Goal: Information Seeking & Learning: Learn about a topic

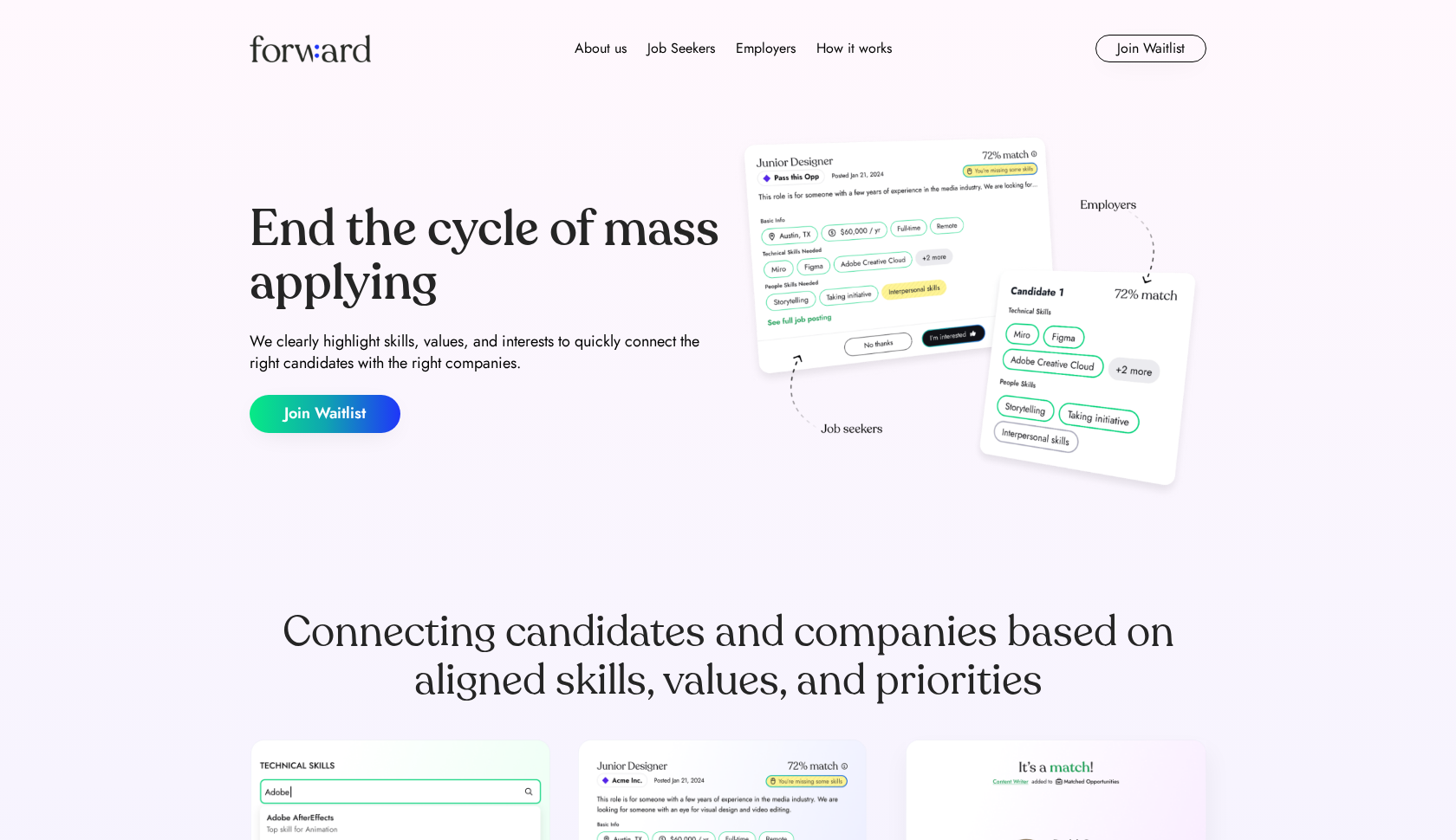
scroll to position [2274, 0]
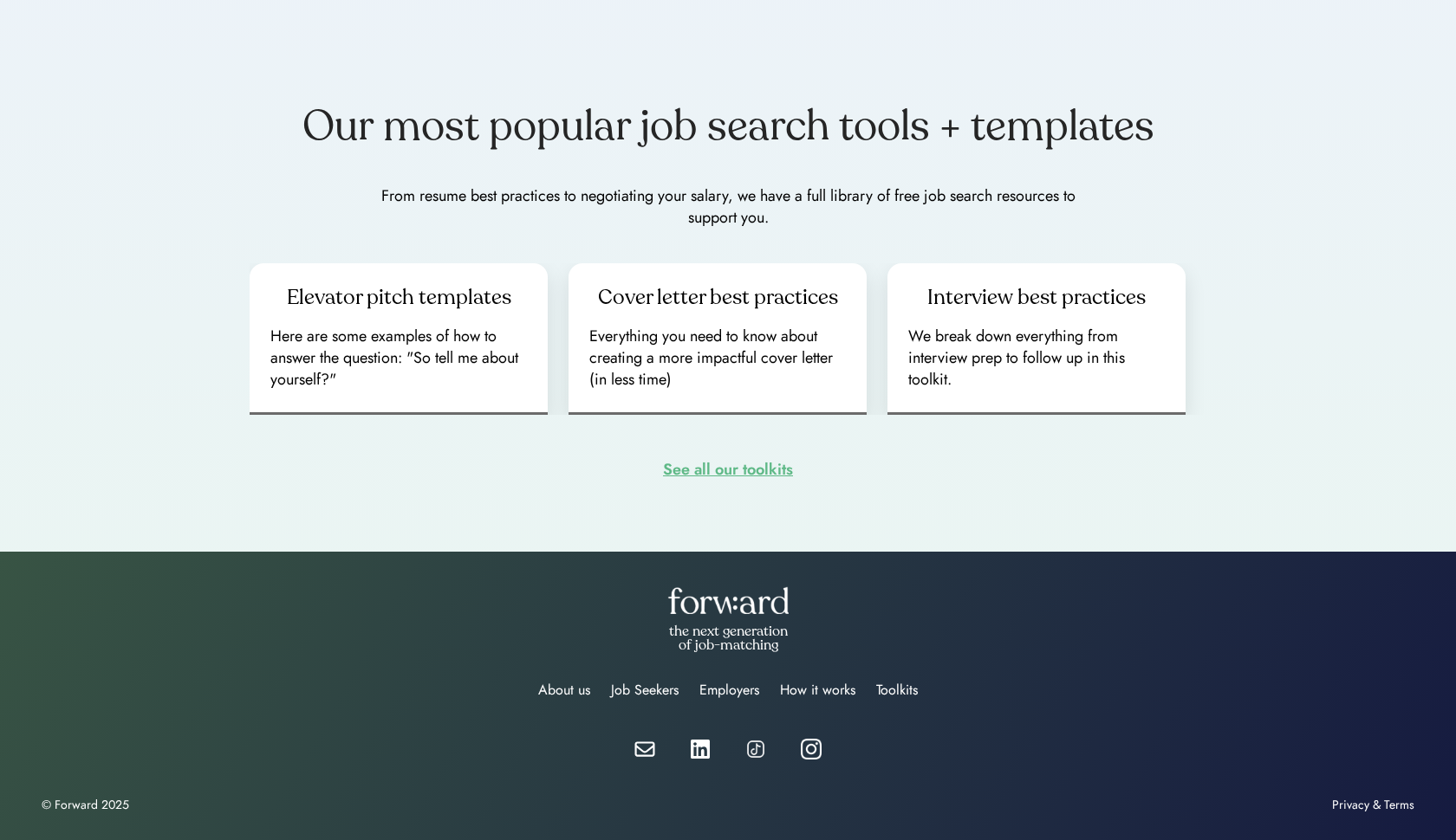
click at [712, 461] on div "See all our toolkits" at bounding box center [727, 470] width 130 height 27
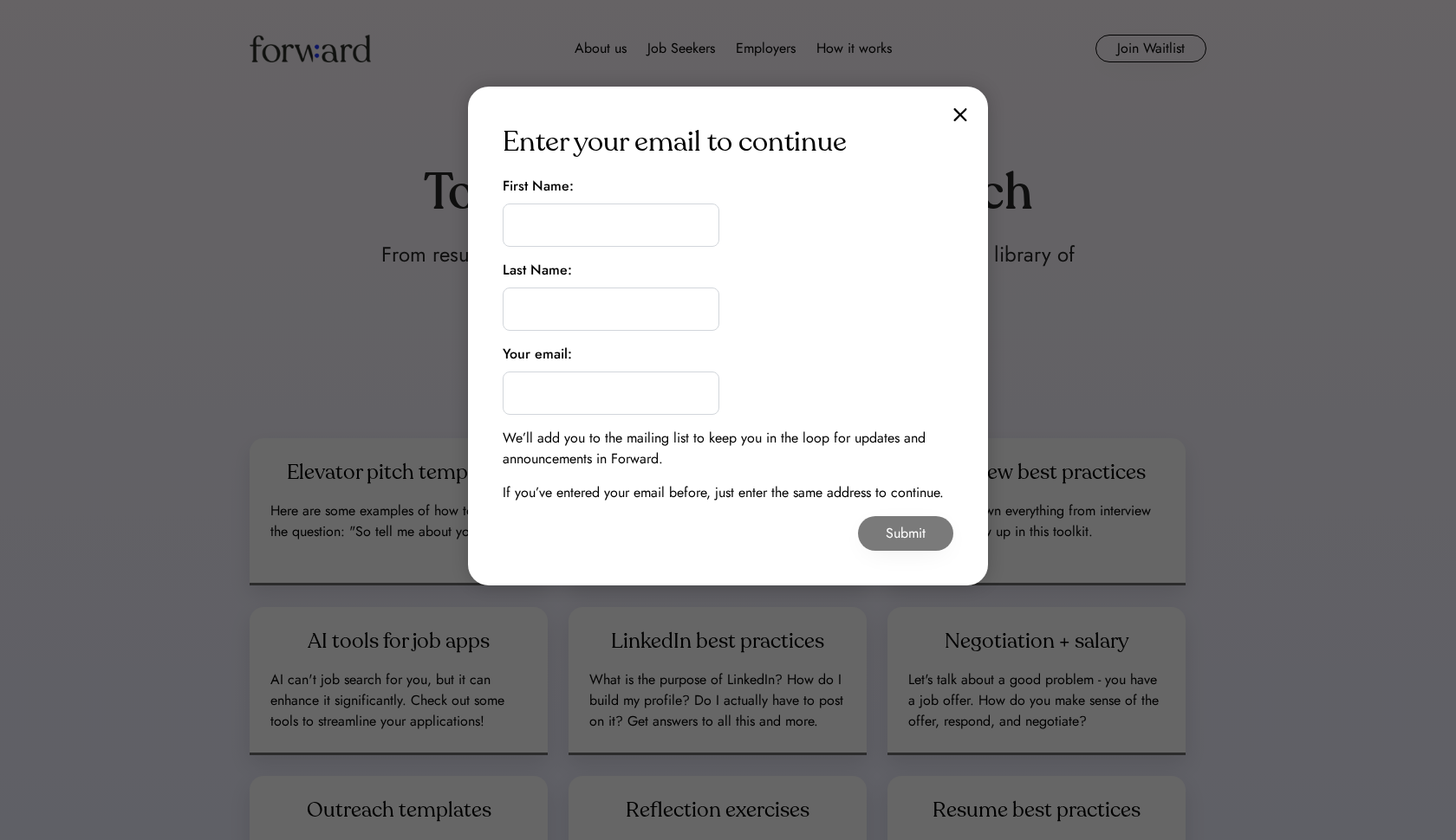
click at [959, 113] on img at bounding box center [960, 114] width 14 height 15
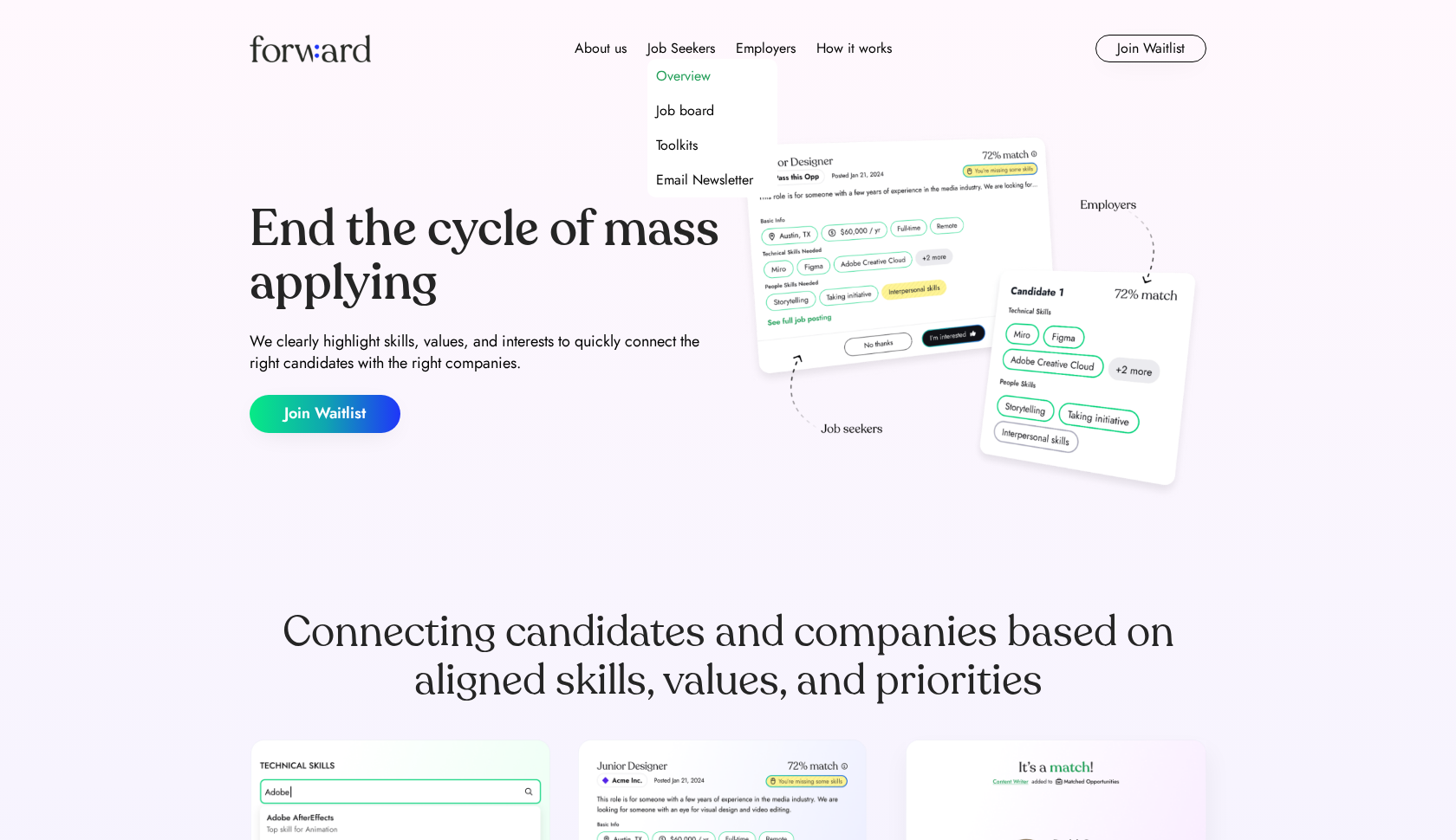
click at [679, 71] on div "Overview" at bounding box center [683, 77] width 55 height 21
click at [851, 49] on div "How it works" at bounding box center [854, 49] width 75 height 21
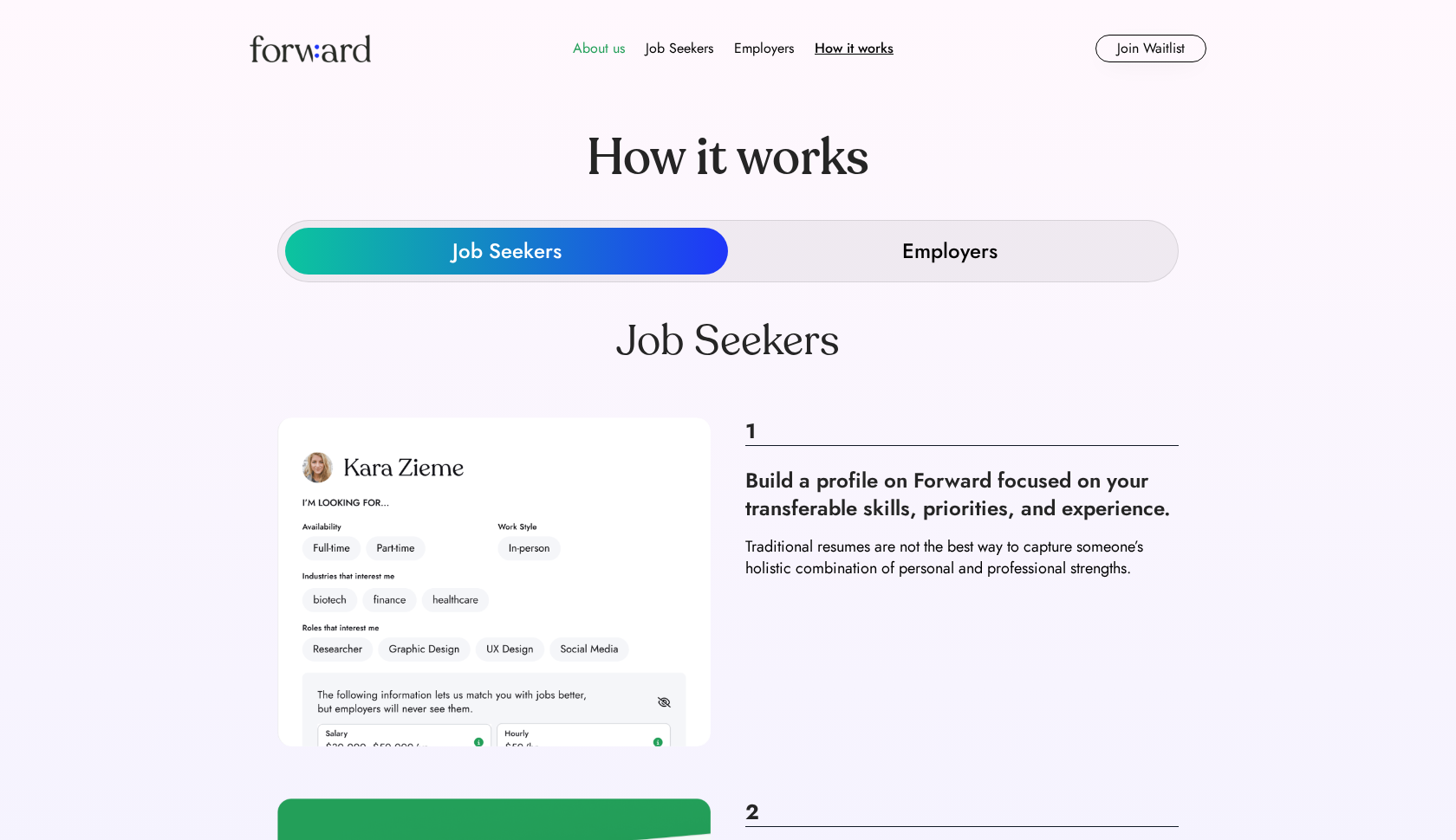
click at [601, 48] on div "About us" at bounding box center [599, 49] width 52 height 21
